Goal: Task Accomplishment & Management: Manage account settings

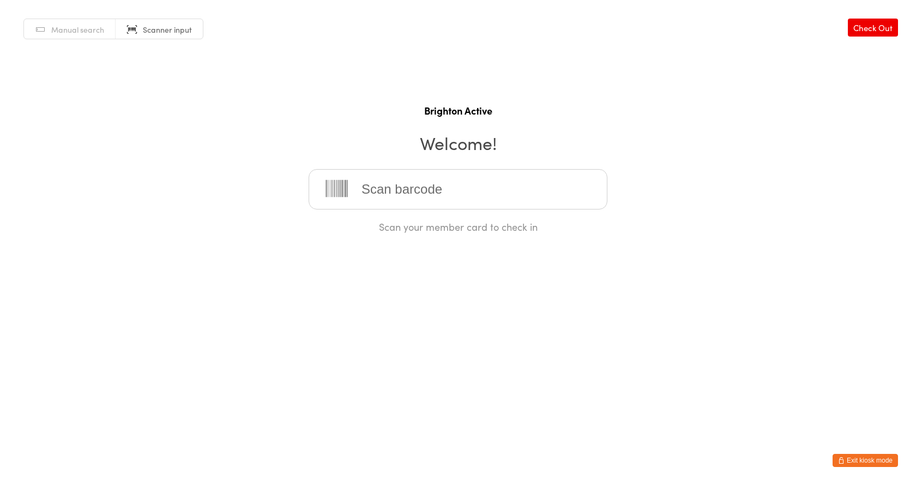
drag, startPoint x: 848, startPoint y: 455, endPoint x: 848, endPoint y: 448, distance: 7.1
click at [848, 452] on html "You have now entered Kiosk Mode. Members will be able to check themselves in us…" at bounding box center [458, 242] width 916 height 485
drag, startPoint x: 869, startPoint y: 461, endPoint x: 867, endPoint y: 455, distance: 6.2
click at [868, 458] on button "Exit kiosk mode" at bounding box center [864, 460] width 65 height 13
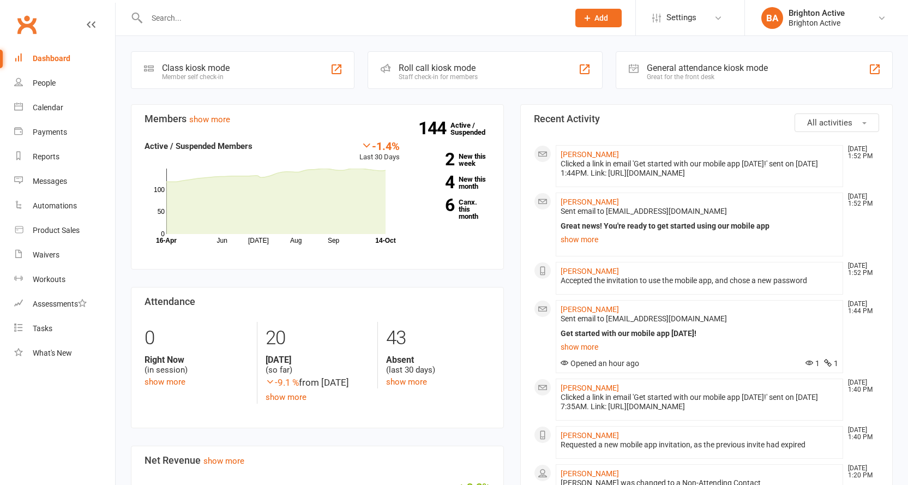
click at [241, 21] on input "text" at bounding box center [352, 17] width 418 height 15
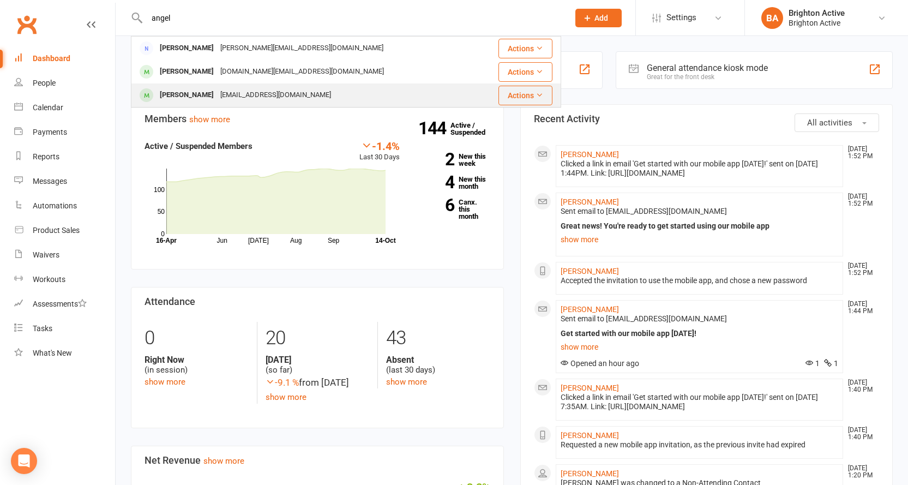
type input "angel"
click at [252, 94] on div "[EMAIL_ADDRESS][DOMAIN_NAME]" at bounding box center [275, 95] width 117 height 16
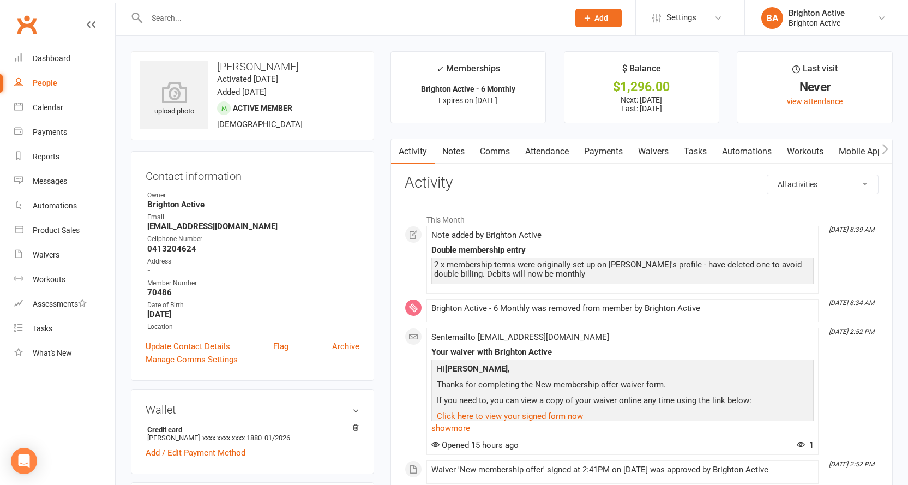
click at [620, 156] on link "Payments" at bounding box center [603, 151] width 54 height 25
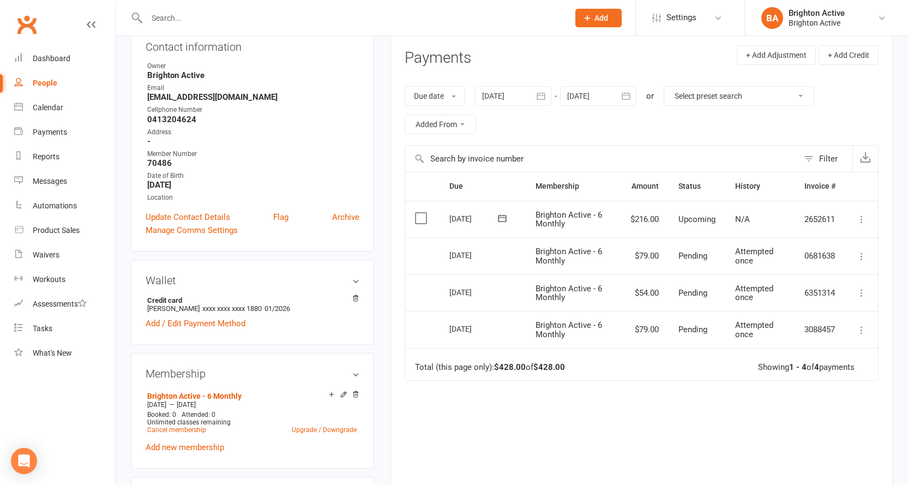
scroll to position [164, 0]
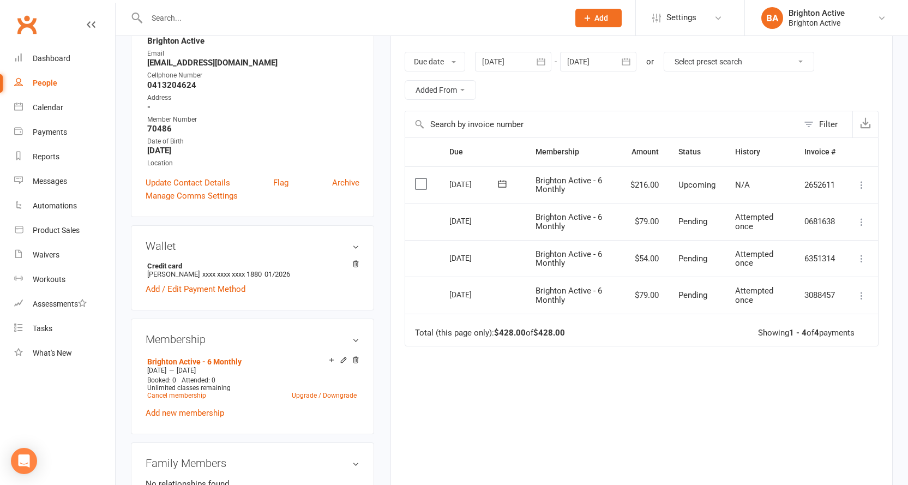
click at [860, 220] on icon at bounding box center [861, 221] width 11 height 11
click at [684, 383] on div "Due Contact Membership Amount Status History Invoice # Select this [DATE] [PERS…" at bounding box center [641, 311] width 474 height 349
click at [861, 182] on icon at bounding box center [861, 184] width 11 height 11
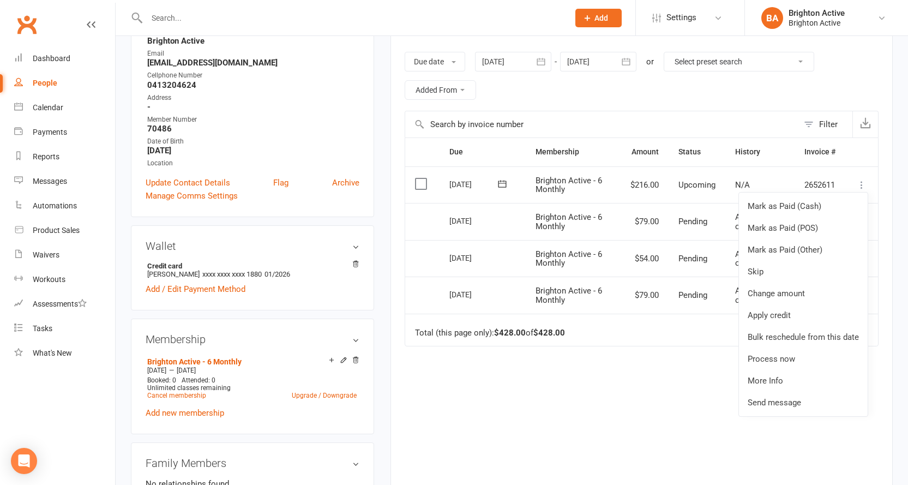
click at [591, 378] on div "Due Contact Membership Amount Status History Invoice # Select this [DATE] [PERS…" at bounding box center [641, 311] width 474 height 349
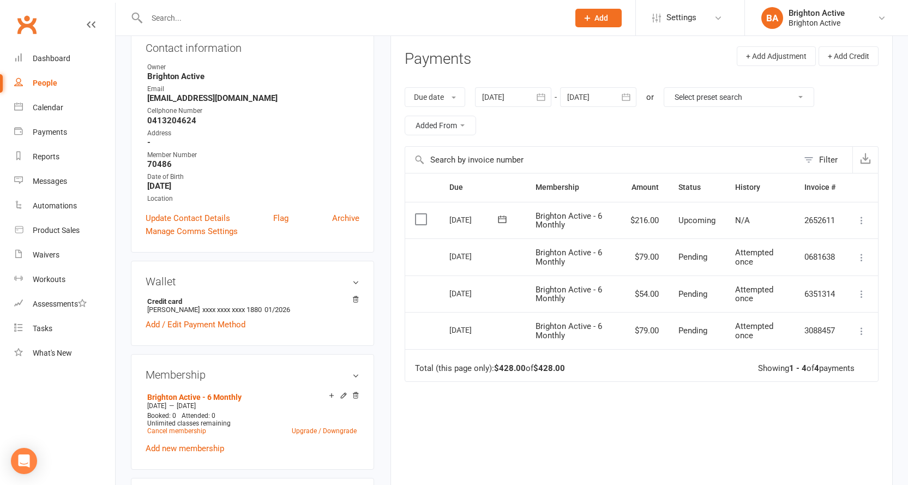
scroll to position [109, 0]
